Goal: Find contact information: Find contact information

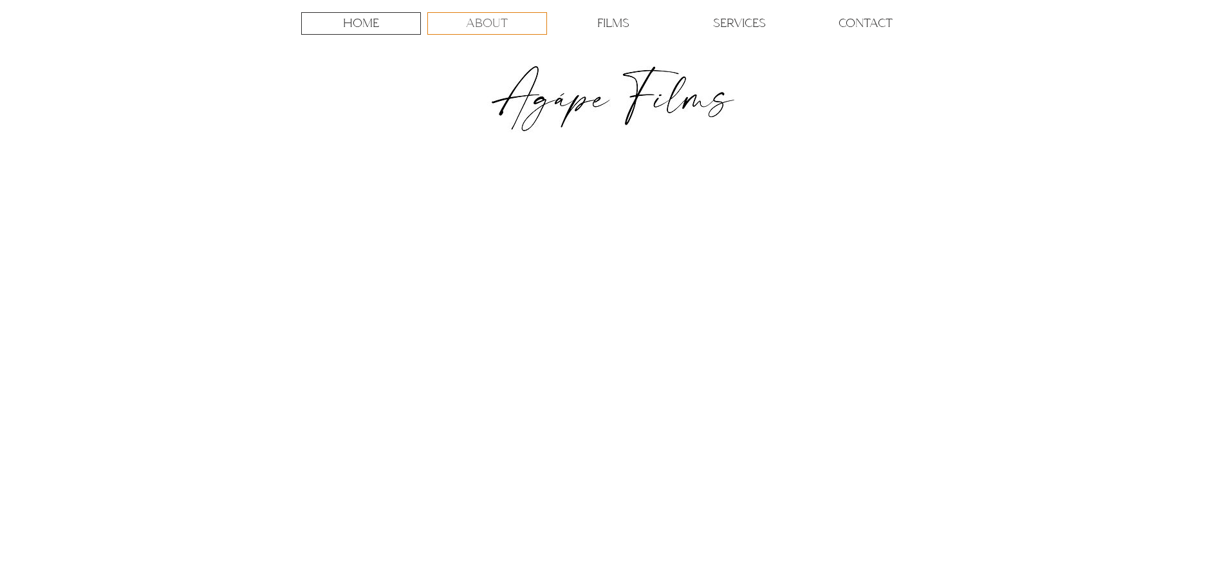
click at [497, 20] on p "ABOUT" at bounding box center [487, 23] width 42 height 21
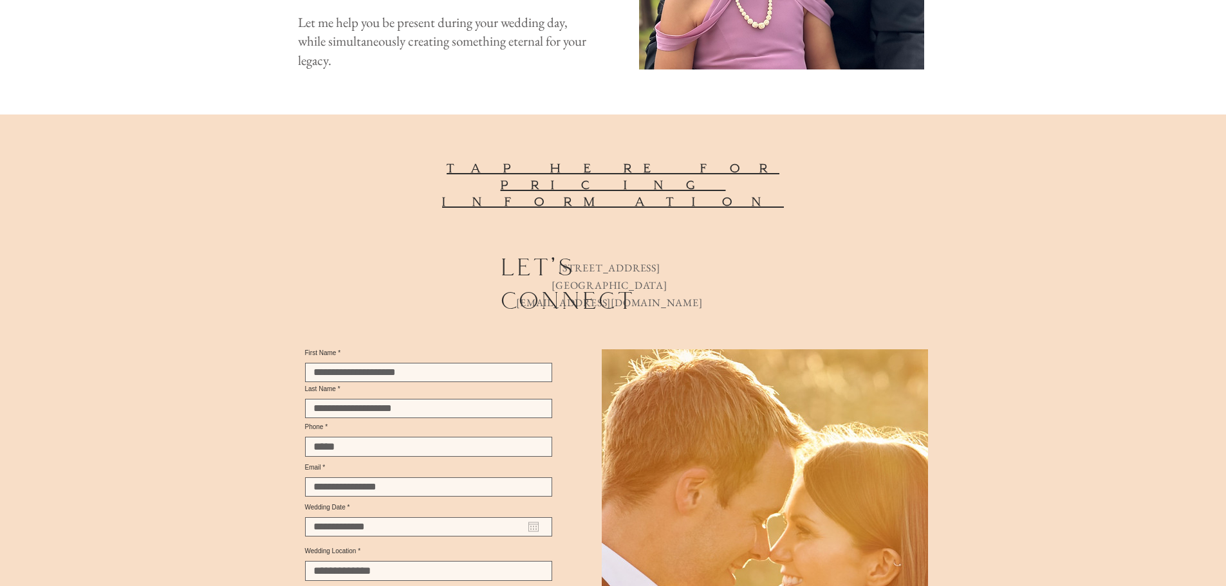
scroll to position [1479, 0]
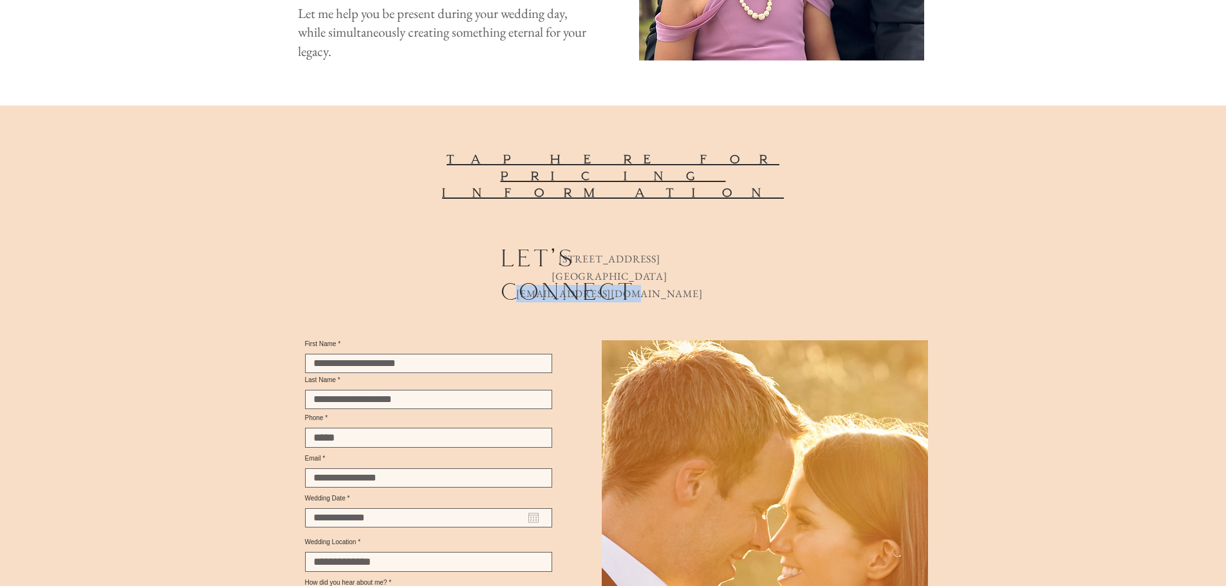
drag, startPoint x: 713, startPoint y: 283, endPoint x: 559, endPoint y: 273, distance: 154.7
click at [560, 285] on p "[EMAIL_ADDRESS][DOMAIN_NAME]" at bounding box center [609, 293] width 250 height 17
copy link "[EMAIL_ADDRESS][DOMAIN_NAME]"
click at [742, 152] on span "tap here for pricing information" at bounding box center [613, 176] width 342 height 48
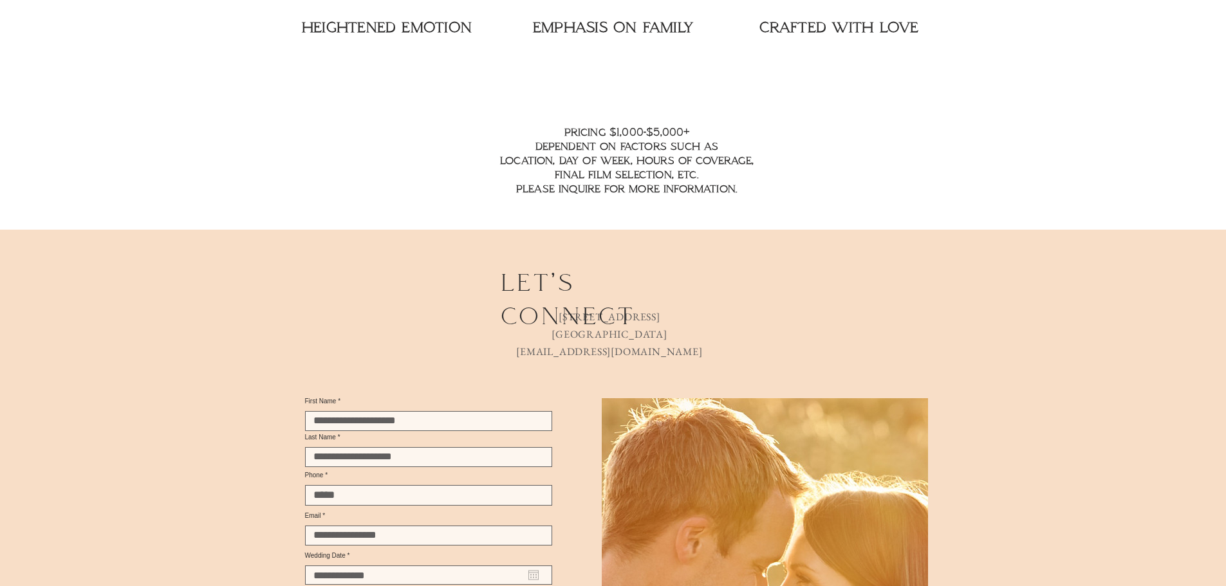
scroll to position [2092, 0]
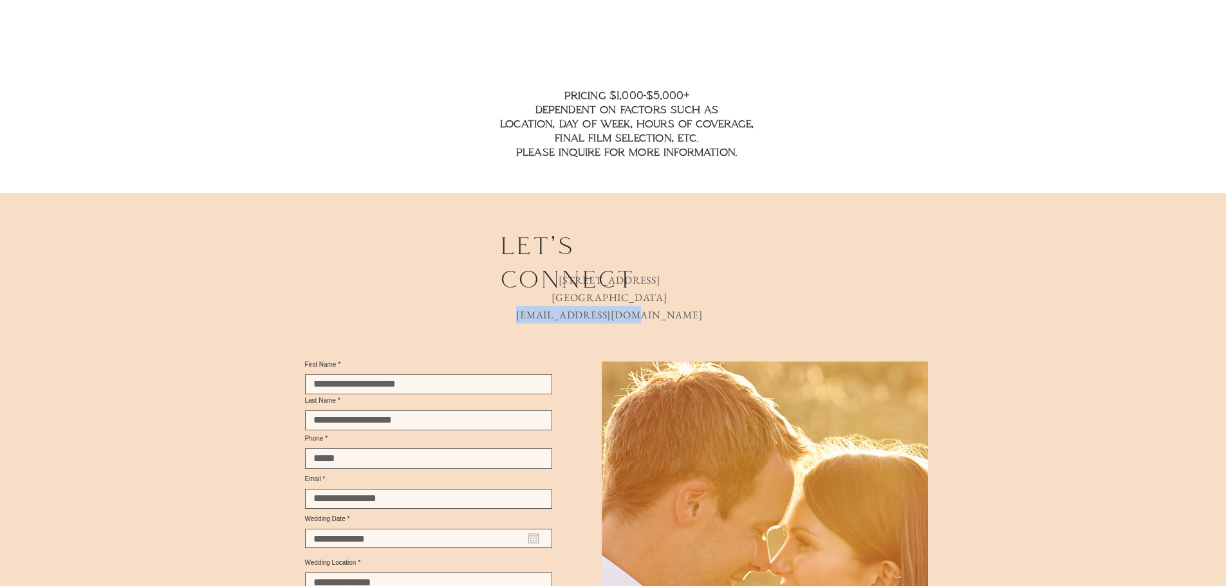
drag, startPoint x: 690, startPoint y: 299, endPoint x: 560, endPoint y: 297, distance: 130.6
click at [560, 306] on p "[EMAIL_ADDRESS][DOMAIN_NAME]" at bounding box center [609, 314] width 250 height 17
copy link "[EMAIL_ADDRESS][DOMAIN_NAME]"
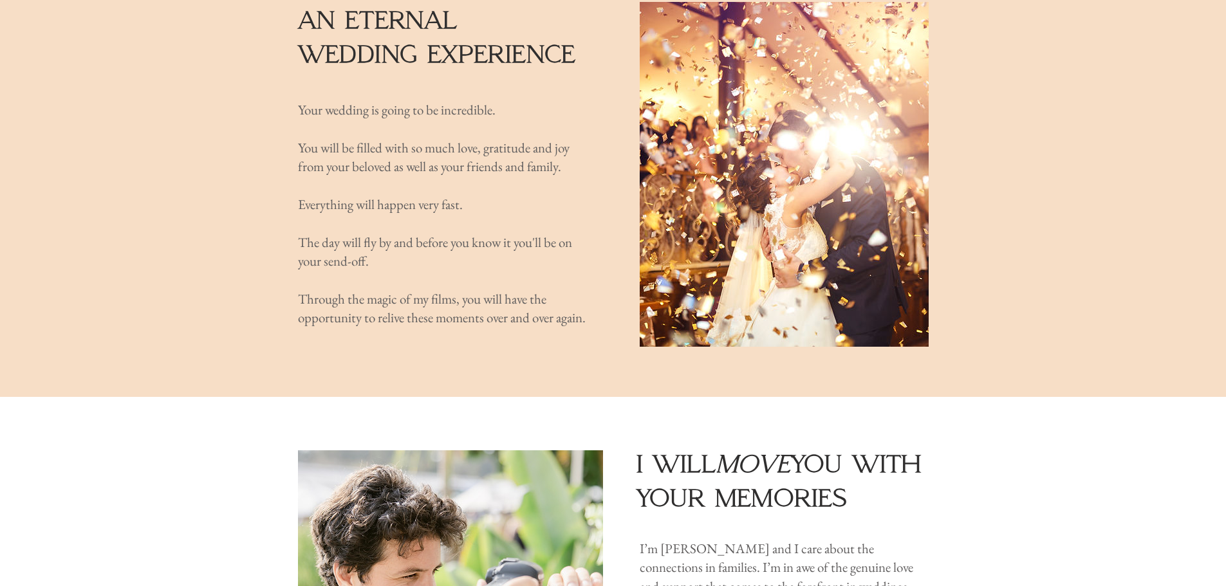
scroll to position [0, 0]
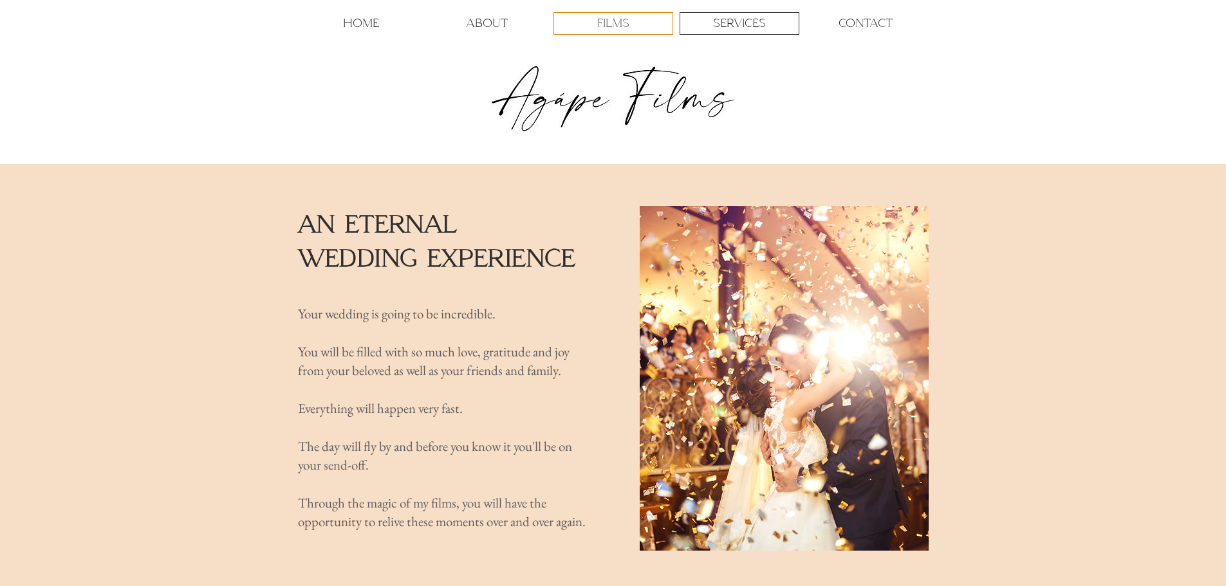
click at [624, 24] on p "FILMS" at bounding box center [613, 23] width 32 height 21
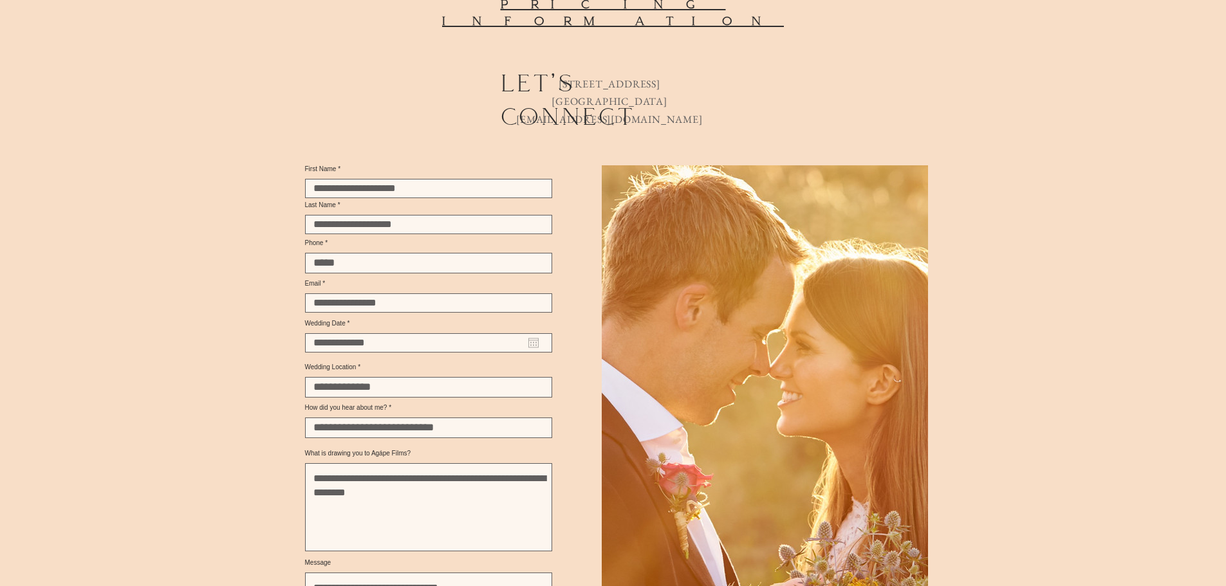
scroll to position [1640, 0]
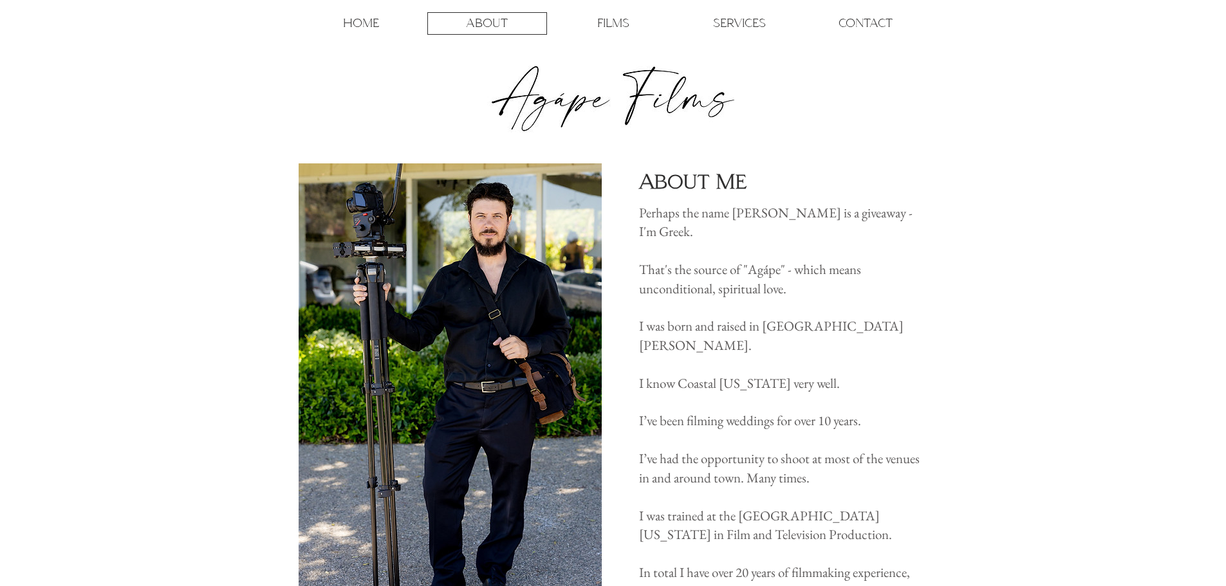
scroll to position [1479, 0]
